Goal: Information Seeking & Learning: Understand process/instructions

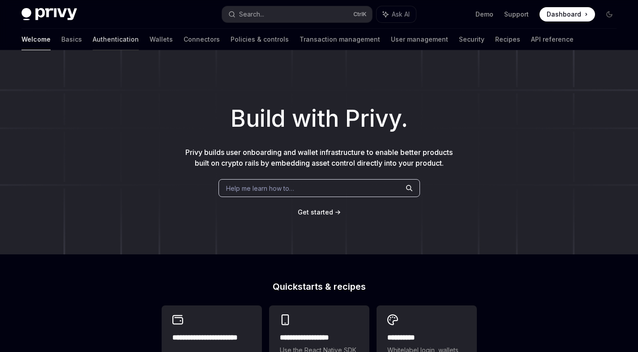
click at [93, 34] on link "Authentication" at bounding box center [116, 39] width 46 height 21
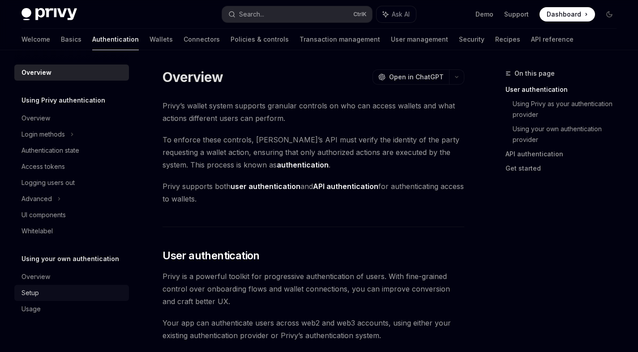
click at [37, 289] on div "Setup" at bounding box center [29, 292] width 17 height 11
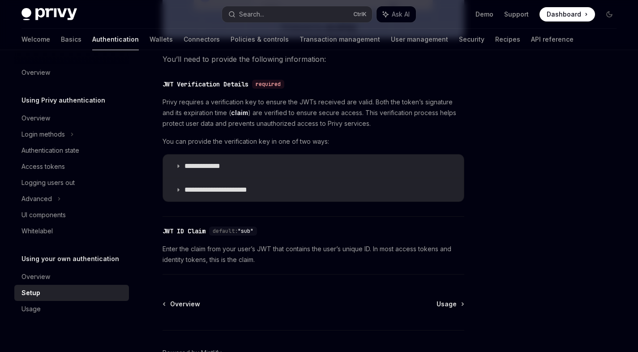
scroll to position [483, 0]
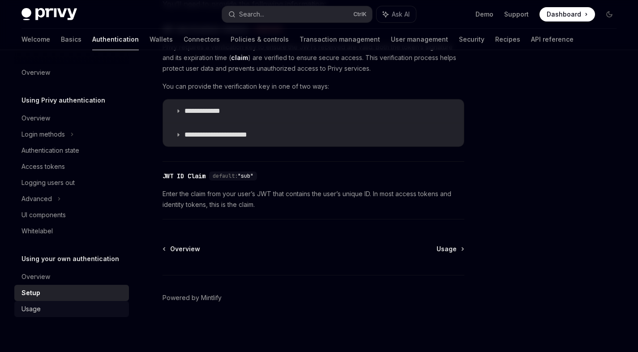
click at [51, 309] on div "Usage" at bounding box center [72, 309] width 102 height 11
type textarea "*"
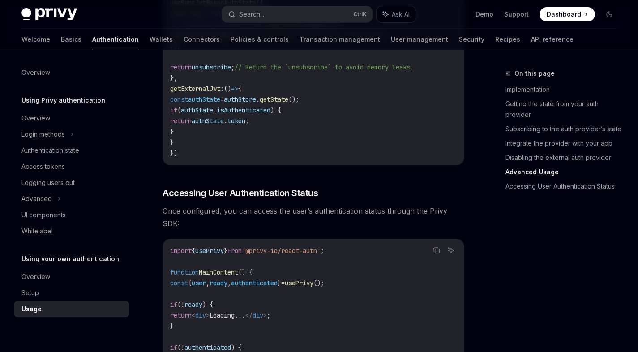
scroll to position [1612, 0]
